Goal: Use online tool/utility: Use online tool/utility

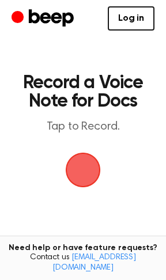
click at [64, 176] on main "Record a Voice Note for Docs Tap to Record. Tired of copying and pasting? Use t…" at bounding box center [83, 189] width 166 height 379
drag, startPoint x: 64, startPoint y: 176, endPoint x: 64, endPoint y: 184, distance: 8.1
click at [64, 184] on main "Record a Voice Note for Docs Tap to Record. Tired of copying and pasting? Use t…" at bounding box center [83, 189] width 166 height 379
click at [77, 180] on span "button" at bounding box center [83, 169] width 35 height 35
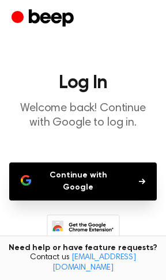
click at [77, 180] on button "Continue with Google" at bounding box center [82, 181] width 147 height 38
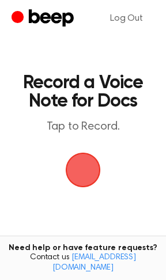
click at [75, 163] on span "button" at bounding box center [83, 169] width 35 height 35
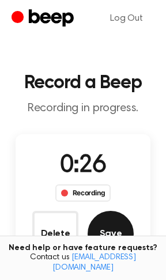
click at [126, 242] on button "Save" at bounding box center [110, 234] width 46 height 46
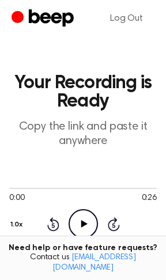
click at [81, 230] on icon "Play Audio" at bounding box center [82, 223] width 29 height 29
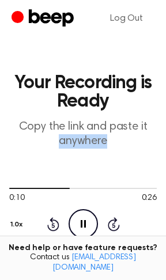
copy p "anywhere"
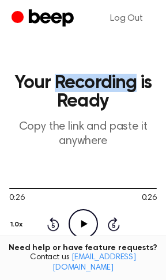
copy h1 "Recording"
